Goal: Task Accomplishment & Management: Use online tool/utility

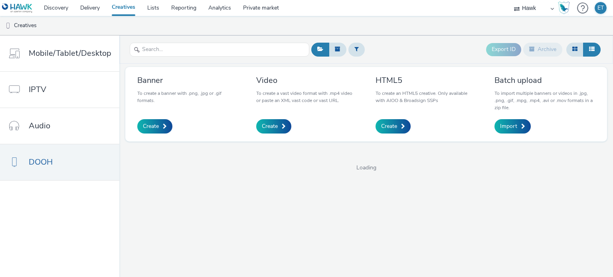
select select "11a7df10-284f-415c-b52a-427acf4c31ae"
click at [214, 47] on input "text" at bounding box center [220, 50] width 180 height 14
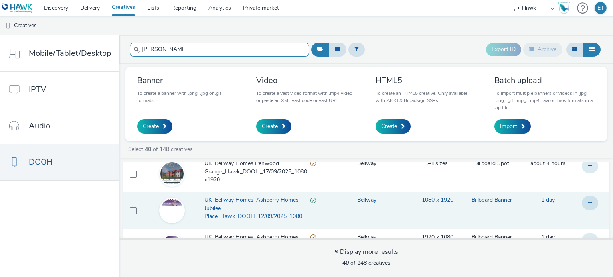
scroll to position [120, 0]
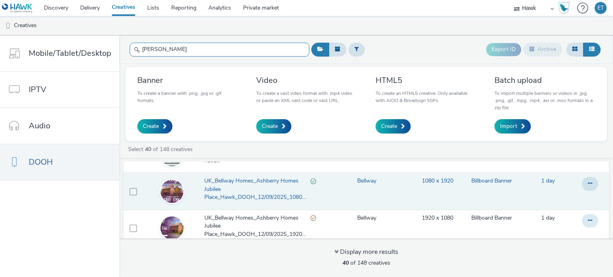
type input "[PERSON_NAME]"
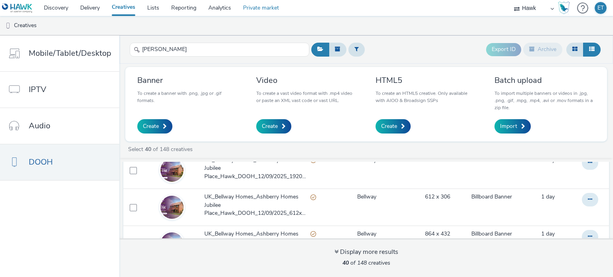
scroll to position [80, 0]
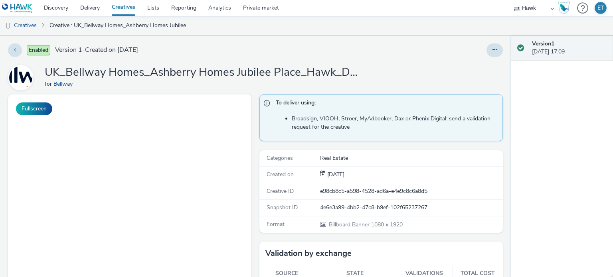
select select "11a7df10-284f-415c-b52a-427acf4c31ae"
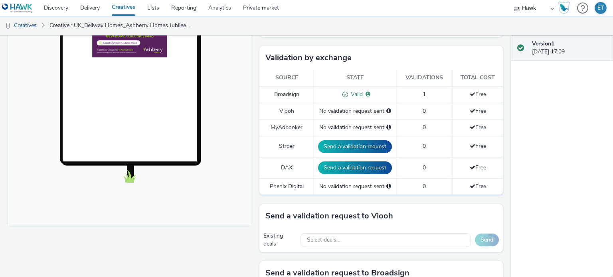
scroll to position [239, 0]
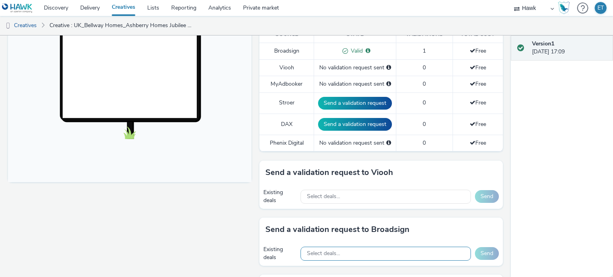
click at [338, 250] on div "Select deals..." at bounding box center [386, 254] width 170 height 14
paste input "0ZXITGMAR6"
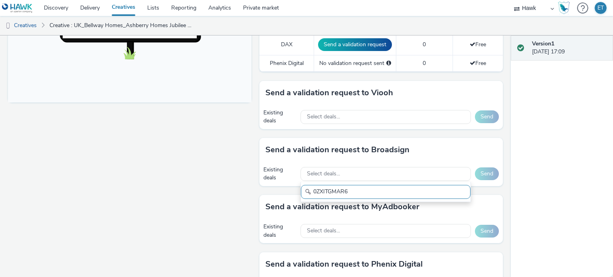
scroll to position [0, 0]
drag, startPoint x: 348, startPoint y: 192, endPoint x: 261, endPoint y: 180, distance: 88.2
click at [264, 182] on div "Existing deals Select deals... 0ZXITGMAR6 Send" at bounding box center [380, 174] width 243 height 24
type input "0ZXITGMAR6"
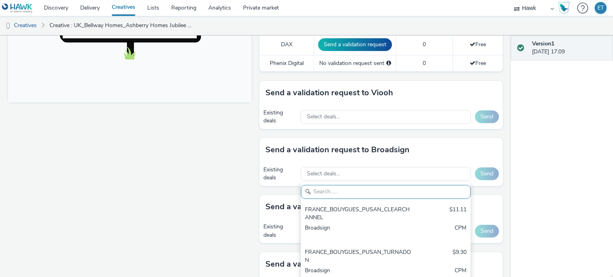
paste input "Broadsign_Atmosphere_Multimarket"
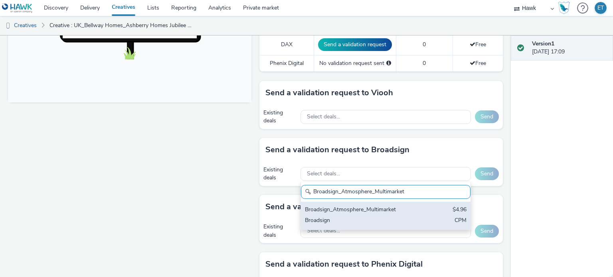
type input "Broadsign_Atmosphere_Multimarket"
drag, startPoint x: 367, startPoint y: 217, endPoint x: 377, endPoint y: 213, distance: 10.7
click at [368, 217] on div "Broadsign" at bounding box center [358, 221] width 106 height 9
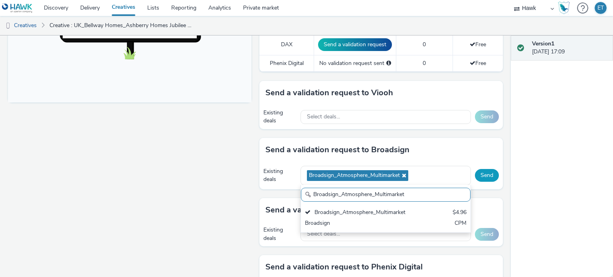
click at [479, 174] on button "Send" at bounding box center [487, 175] width 24 height 13
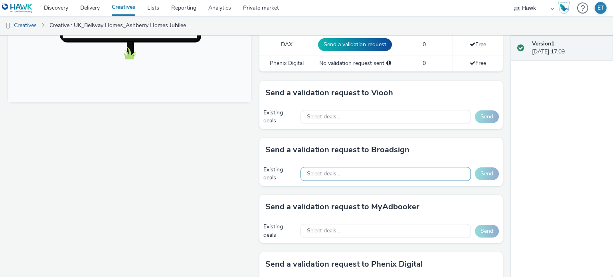
click at [356, 177] on div "Select deals..." at bounding box center [386, 174] width 170 height 14
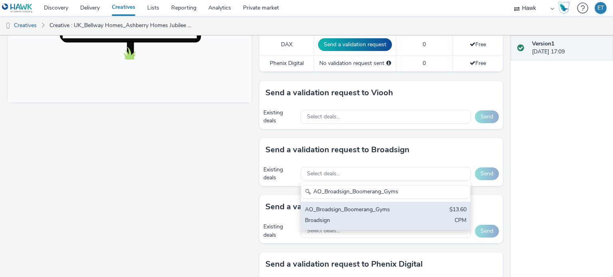
type input "AO_Broadsign_Boomerang_Gyms"
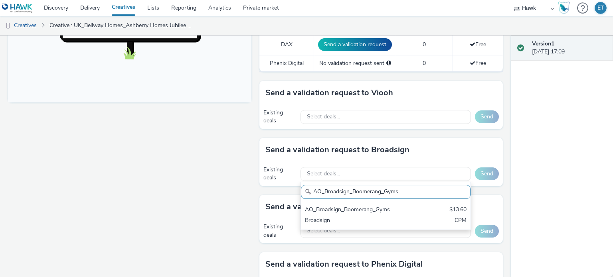
drag, startPoint x: 384, startPoint y: 202, endPoint x: 388, endPoint y: 200, distance: 4.5
click at [384, 203] on div "AO_Broadsign_Boomerang_Gyms $13.60 Broadsign CPM" at bounding box center [386, 216] width 170 height 28
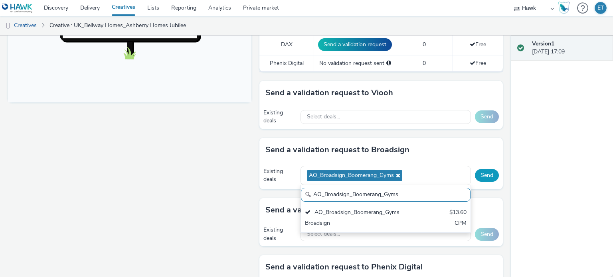
click at [479, 170] on button "Send" at bounding box center [487, 175] width 24 height 13
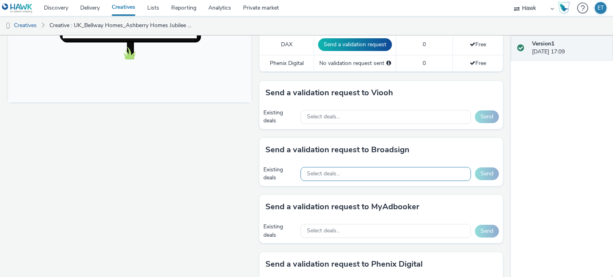
click at [348, 172] on div "Select deals..." at bounding box center [386, 174] width 170 height 14
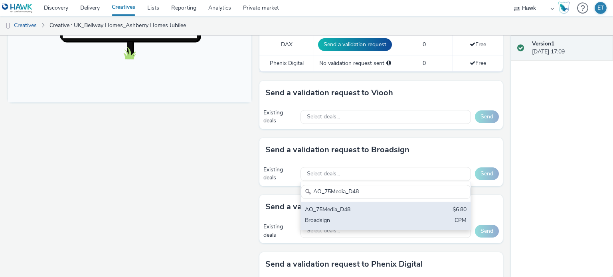
type input "AO_75Media_D48"
click at [362, 206] on div "AO_75Media_D48" at bounding box center [358, 210] width 106 height 9
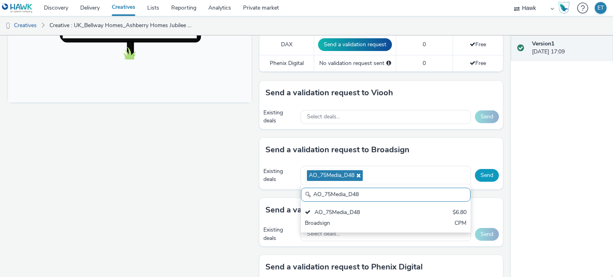
click at [475, 174] on button "Send" at bounding box center [487, 175] width 24 height 13
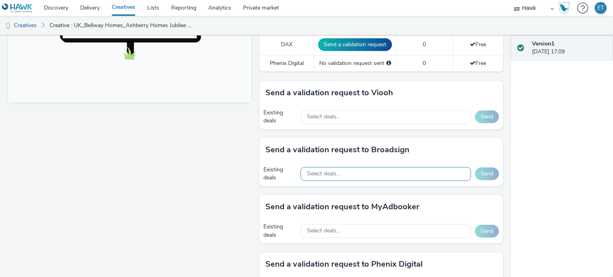
click at [324, 174] on span "Select deals..." at bounding box center [323, 174] width 33 height 7
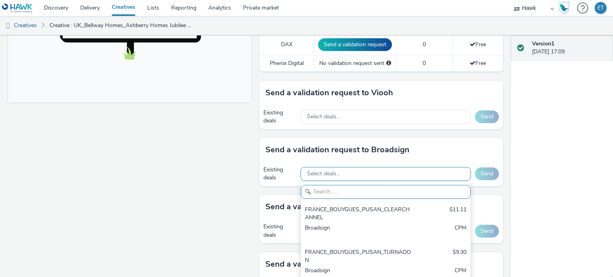
paste input "AO_75Media_D48"
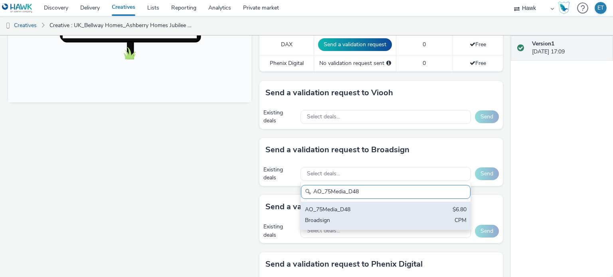
type input "AO_75Media_D48"
click at [343, 210] on div "AO_75Media_D48" at bounding box center [358, 210] width 106 height 9
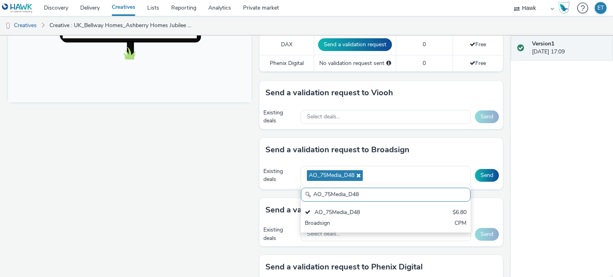
drag, startPoint x: 361, startPoint y: 192, endPoint x: 305, endPoint y: 190, distance: 55.5
click at [305, 190] on div "AO_75Media_D48" at bounding box center [386, 195] width 170 height 14
drag, startPoint x: 356, startPoint y: 174, endPoint x: 347, endPoint y: 190, distance: 18.1
click at [356, 174] on icon at bounding box center [357, 176] width 6 height 6
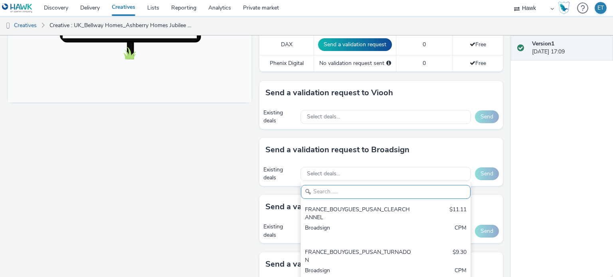
type input "v"
paste input "AO_75Media_D96"
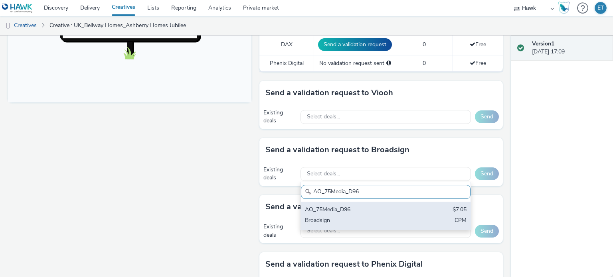
type input "AO_75Media_D96"
drag, startPoint x: 354, startPoint y: 214, endPoint x: 407, endPoint y: 186, distance: 59.6
click at [356, 212] on div "AO_75Media_D96 $7.05 Broadsign CPM" at bounding box center [386, 216] width 170 height 28
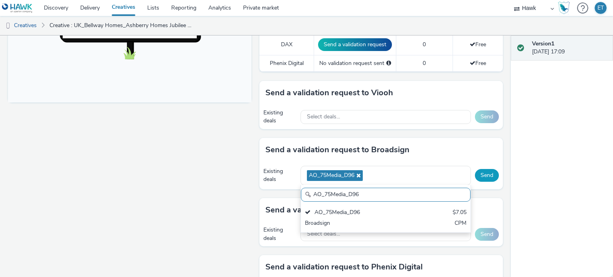
click at [475, 170] on button "Send" at bounding box center [487, 175] width 24 height 13
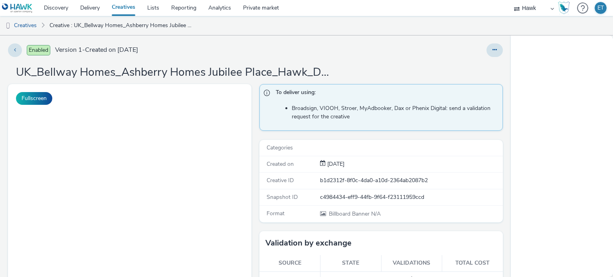
select select "11a7df10-284f-415c-b52a-427acf4c31ae"
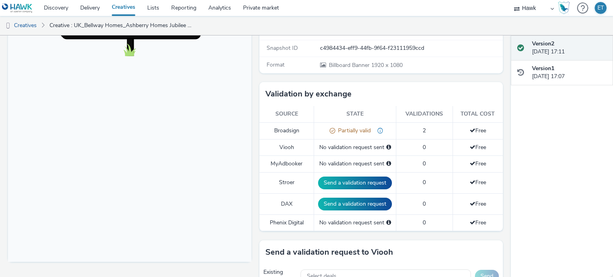
scroll to position [239, 0]
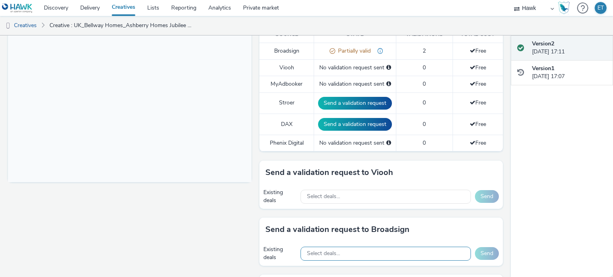
click at [335, 253] on span "Select deals..." at bounding box center [323, 254] width 33 height 7
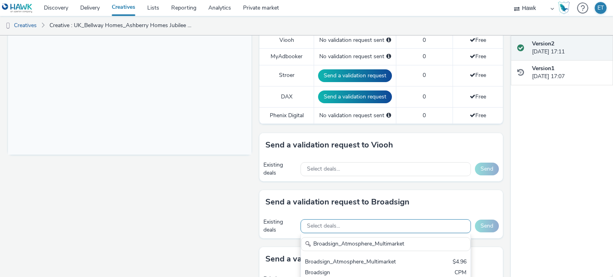
scroll to position [279, 0]
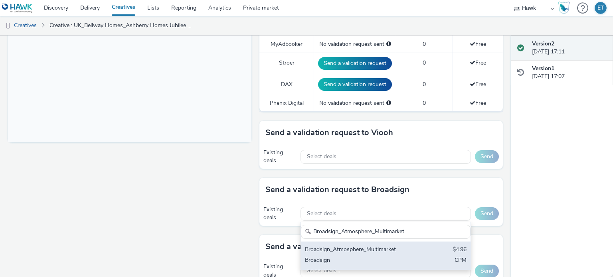
type input "Broadsign_Atmosphere_Multimarket"
click at [348, 258] on div "Broadsign" at bounding box center [358, 261] width 106 height 9
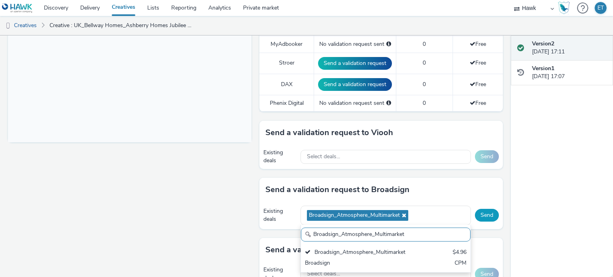
click at [481, 215] on button "Send" at bounding box center [487, 215] width 24 height 13
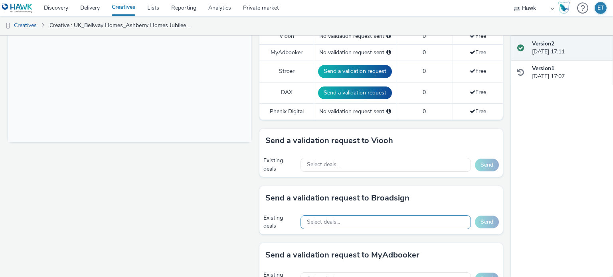
drag, startPoint x: 319, startPoint y: 229, endPoint x: 324, endPoint y: 218, distance: 12.5
click at [321, 224] on div "Existing deals Select deals... Send" at bounding box center [380, 222] width 243 height 24
click at [324, 219] on span "Select deals..." at bounding box center [323, 222] width 33 height 7
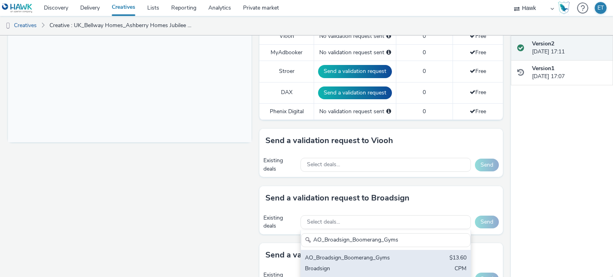
type input "AO_Broadsign_Boomerang_Gyms"
click at [345, 260] on div "AO_Broadsign_Boomerang_Gyms" at bounding box center [358, 258] width 106 height 9
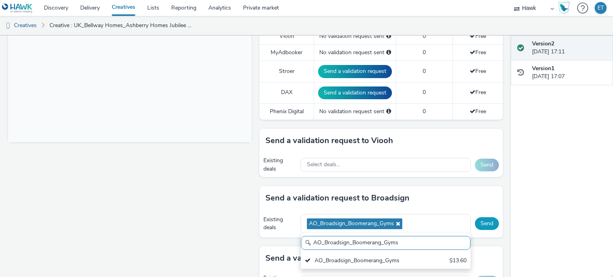
click at [475, 224] on button "Send" at bounding box center [487, 224] width 24 height 13
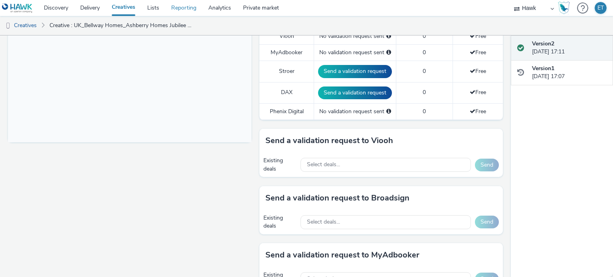
scroll to position [279, 0]
click at [337, 216] on div "Select deals..." at bounding box center [386, 223] width 170 height 14
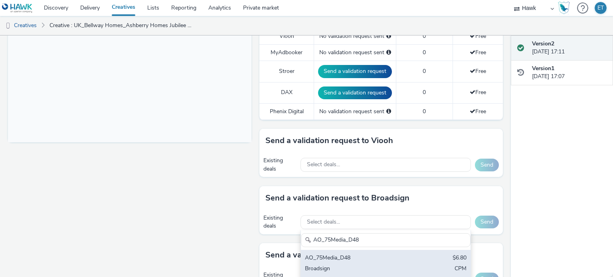
type input "AO_75Media_D48"
drag, startPoint x: 358, startPoint y: 263, endPoint x: 362, endPoint y: 262, distance: 4.9
click at [358, 263] on div "AO_75Media_D48 $6.80 Broadsign CPM" at bounding box center [386, 264] width 170 height 28
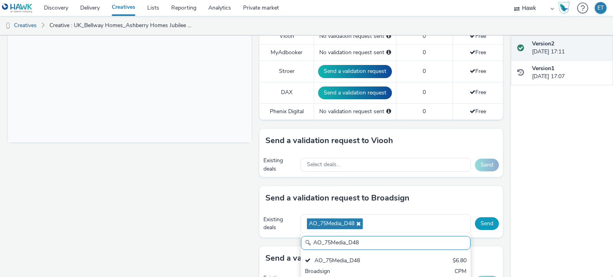
click at [475, 218] on button "Send" at bounding box center [487, 224] width 24 height 13
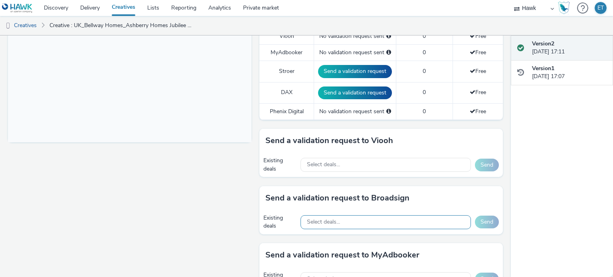
click at [345, 217] on div "Select deals..." at bounding box center [386, 223] width 170 height 14
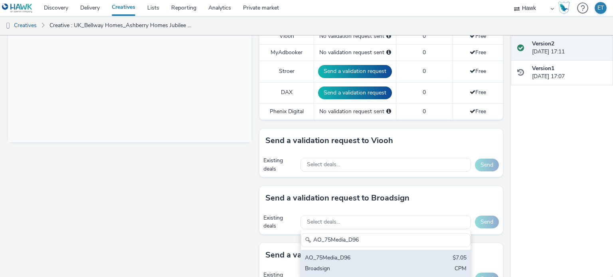
type input "AO_75Media_D96"
click at [366, 274] on div "AO_75Media_D96 $7.05 Broadsign CPM" at bounding box center [386, 264] width 170 height 28
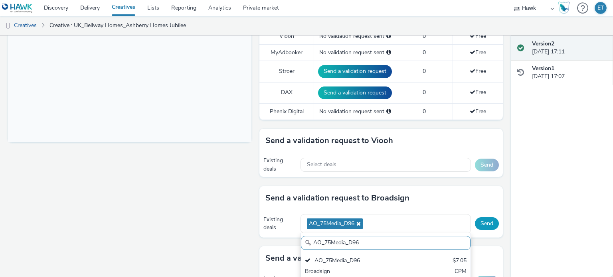
click at [475, 222] on button "Send" at bounding box center [487, 224] width 24 height 13
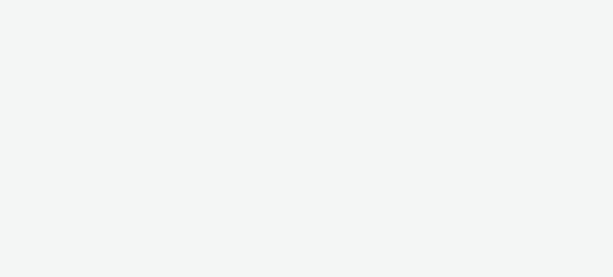
select select "11a7df10-284f-415c-b52a-427acf4c31ae"
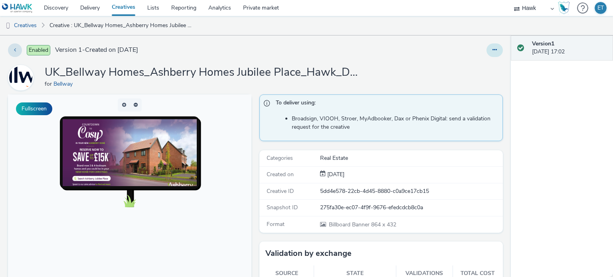
click at [490, 45] on button at bounding box center [495, 51] width 16 height 14
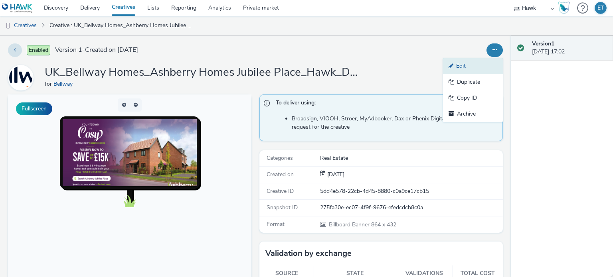
click at [474, 68] on link "Edit" at bounding box center [473, 66] width 60 height 16
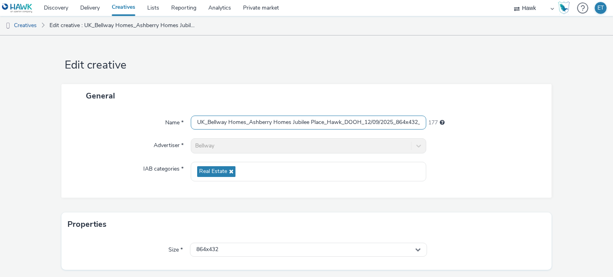
click at [363, 124] on input "UK_Bellway Homes_Ashberry Homes Jubilee Place_Hawk_DOOH_12/09/2025_864x432_New" at bounding box center [308, 123] width 235 height 14
drag, startPoint x: 398, startPoint y: 122, endPoint x: 432, endPoint y: 123, distance: 33.9
click at [432, 123] on div "Name * UK_Bellway Homes_Ashberry Homes Jubilee Place_Hawk_DOOH_12/09/2025_864x4…" at bounding box center [306, 123] width 475 height 14
click at [350, 124] on input "UK_Bellway Homes_Ashberry Homes Jubilee Place_Hawk_DOOH_12/09/2025_864x432_New" at bounding box center [308, 123] width 235 height 14
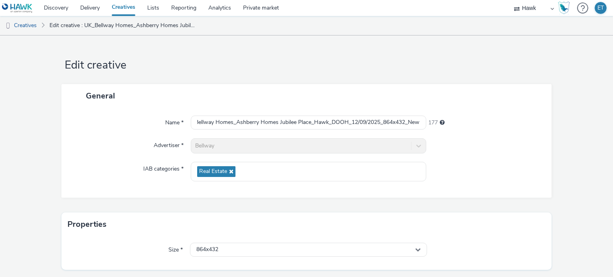
scroll to position [0, 0]
click at [22, 27] on link "Creatives" at bounding box center [20, 25] width 41 height 19
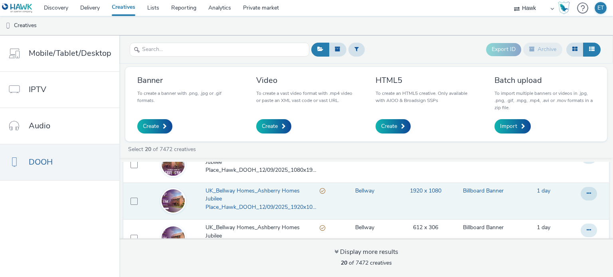
scroll to position [200, 0]
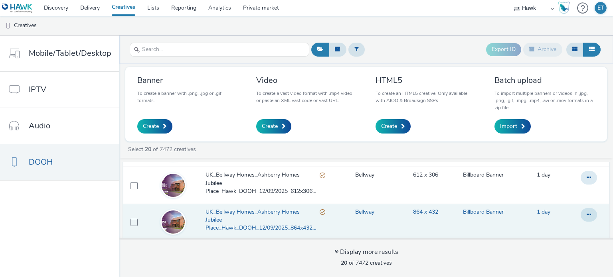
click at [283, 215] on span "UK_Bellway Homes_Ashberry Homes Jubilee Place_Hawk_DOOH_12/09/2025_864x432_New" at bounding box center [263, 220] width 114 height 24
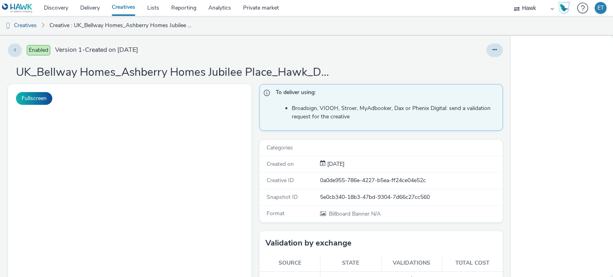
select select "11a7df10-284f-415c-b52a-427acf4c31ae"
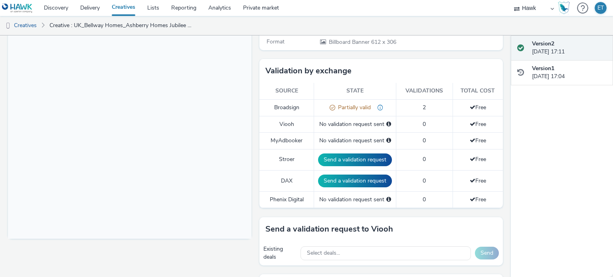
scroll to position [279, 0]
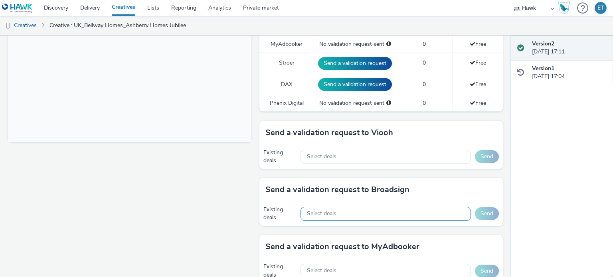
click at [326, 214] on span "Select deals..." at bounding box center [323, 214] width 33 height 7
type input "v"
paste input "Broadsign_Atmosphere_Multimarket"
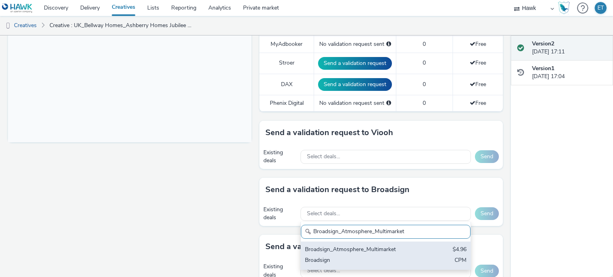
type input "Broadsign_Atmosphere_Multimarket"
click at [380, 248] on div "Broadsign_Atmosphere_Multimarket" at bounding box center [358, 250] width 106 height 9
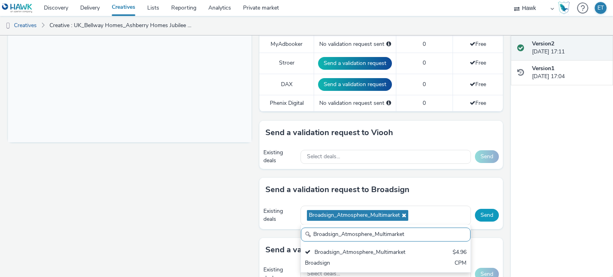
click at [479, 211] on button "Send" at bounding box center [487, 215] width 24 height 13
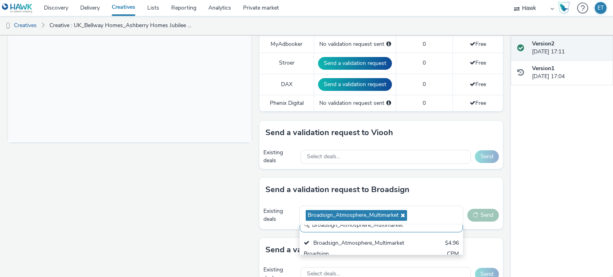
scroll to position [0, 0]
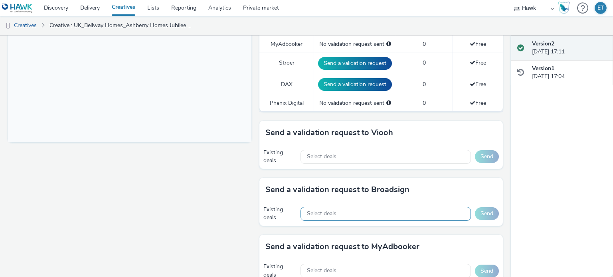
click at [348, 212] on div "Select deals..." at bounding box center [386, 214] width 170 height 14
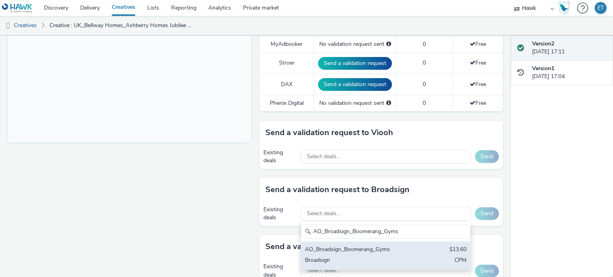
type input "AO_Broadsign_Boomerang_Gyms"
drag, startPoint x: 410, startPoint y: 249, endPoint x: 454, endPoint y: 214, distance: 56.0
click at [410, 249] on div "AO_Broadsign_Boomerang_Gyms $13.60 Broadsign CPM" at bounding box center [386, 256] width 170 height 28
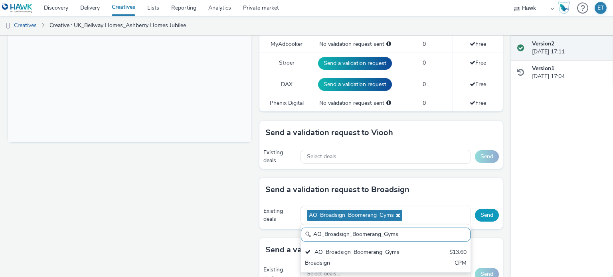
click at [475, 212] on button "Send" at bounding box center [487, 215] width 24 height 13
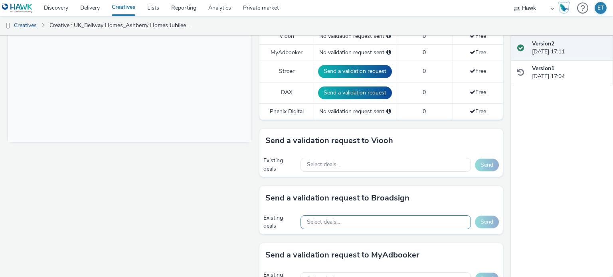
click at [362, 223] on div "Select deals..." at bounding box center [386, 223] width 170 height 14
paste input "AO_75Media_D48"
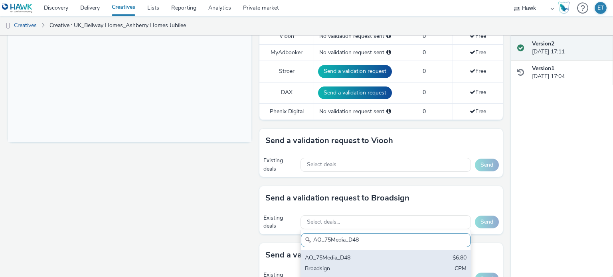
type input "AO_75Media_D48"
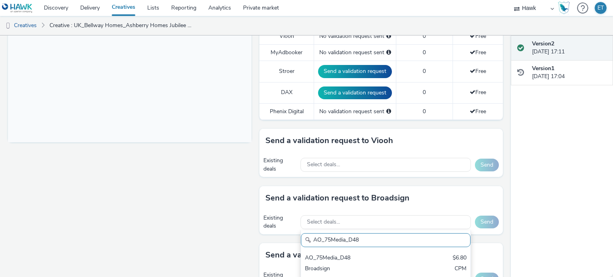
drag, startPoint x: 408, startPoint y: 267, endPoint x: 437, endPoint y: 245, distance: 35.4
click at [409, 265] on div "AO_75Media_D48 $6.80 Broadsign CPM" at bounding box center [386, 264] width 170 height 28
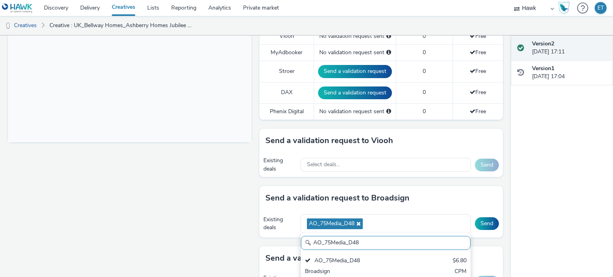
click at [486, 214] on div "Existing deals AO_75Media_D48 AO_75Media_D48 AO_75Media_D48 $6.80 Broadsign CPM…" at bounding box center [380, 224] width 243 height 28
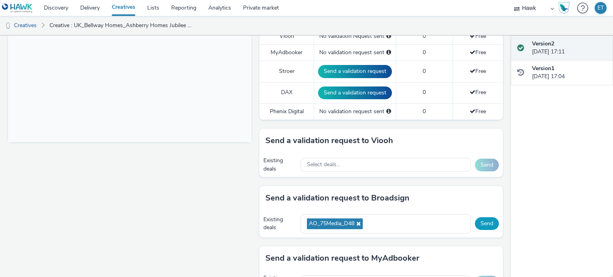
click at [484, 218] on button "Send" at bounding box center [487, 224] width 24 height 13
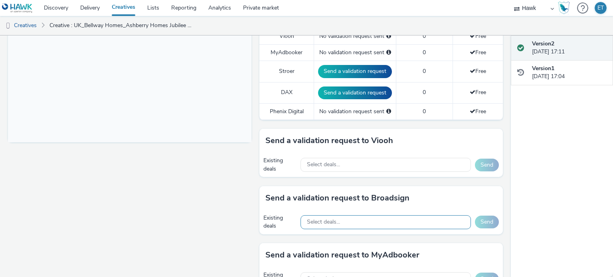
click at [383, 220] on div "Select deals..." at bounding box center [386, 223] width 170 height 14
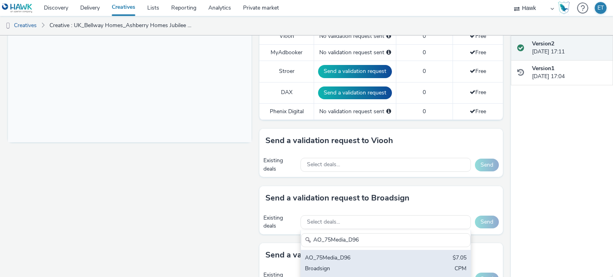
type input "AO_75Media_D96"
click at [378, 263] on div "AO_75Media_D96 $7.05 Broadsign CPM" at bounding box center [386, 264] width 170 height 28
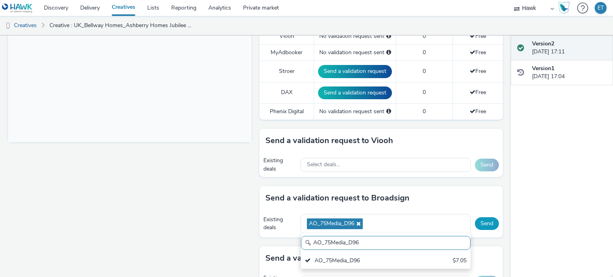
click at [487, 222] on button "Send" at bounding box center [487, 224] width 24 height 13
